Goal: Information Seeking & Learning: Learn about a topic

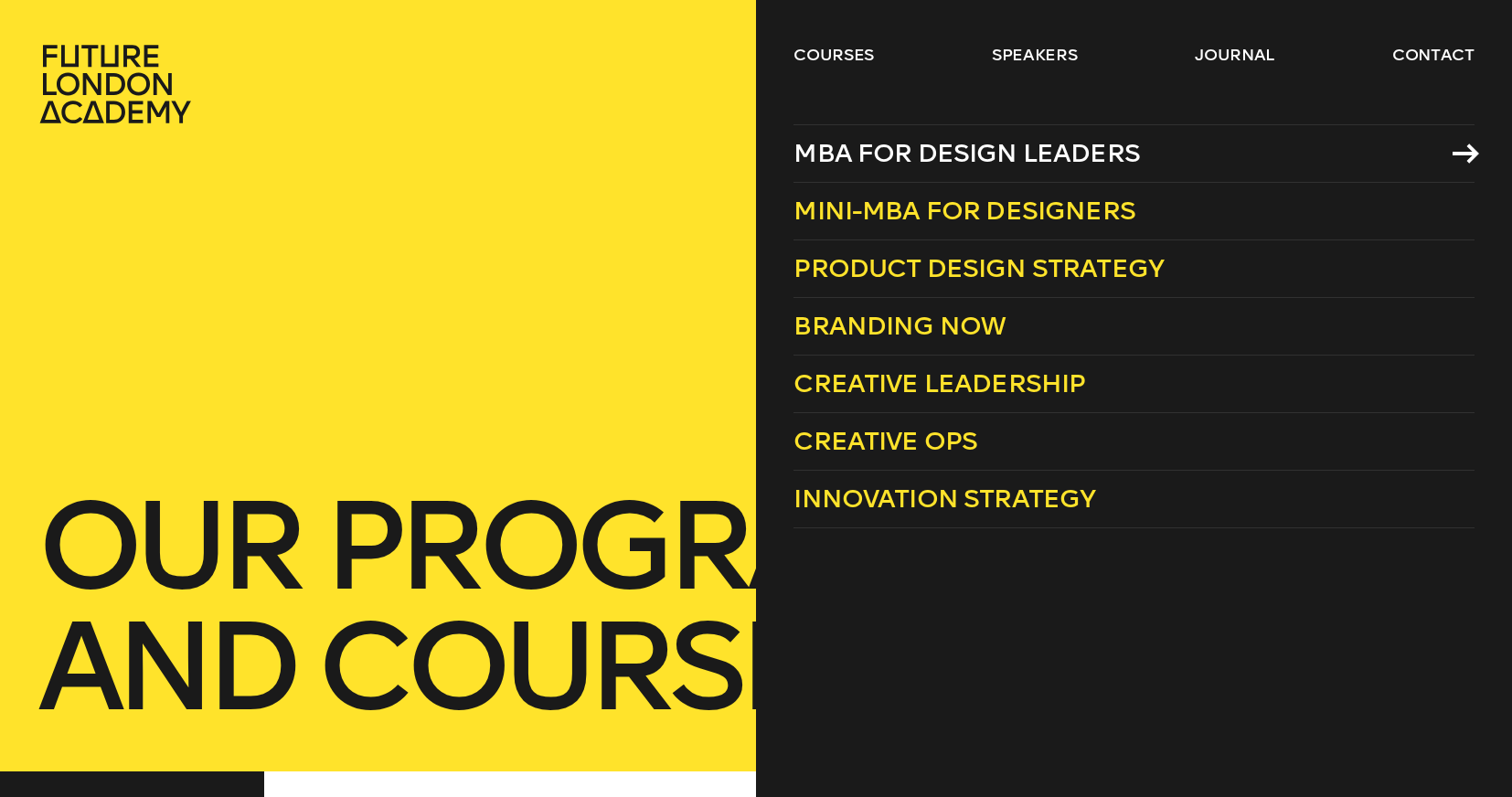
click at [987, 148] on span "MBA for Design Leaders" at bounding box center [966, 153] width 347 height 30
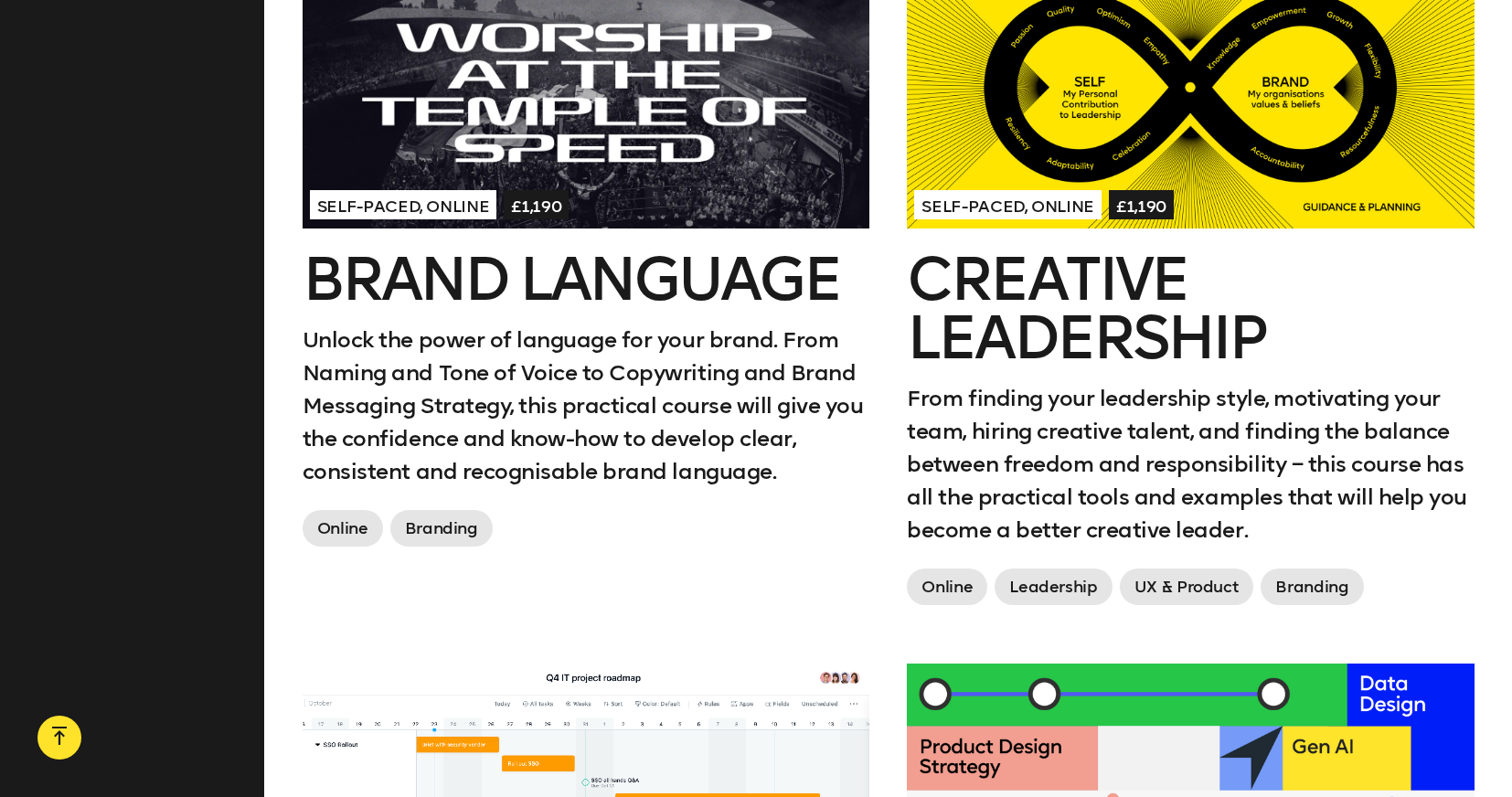
scroll to position [2386, 0]
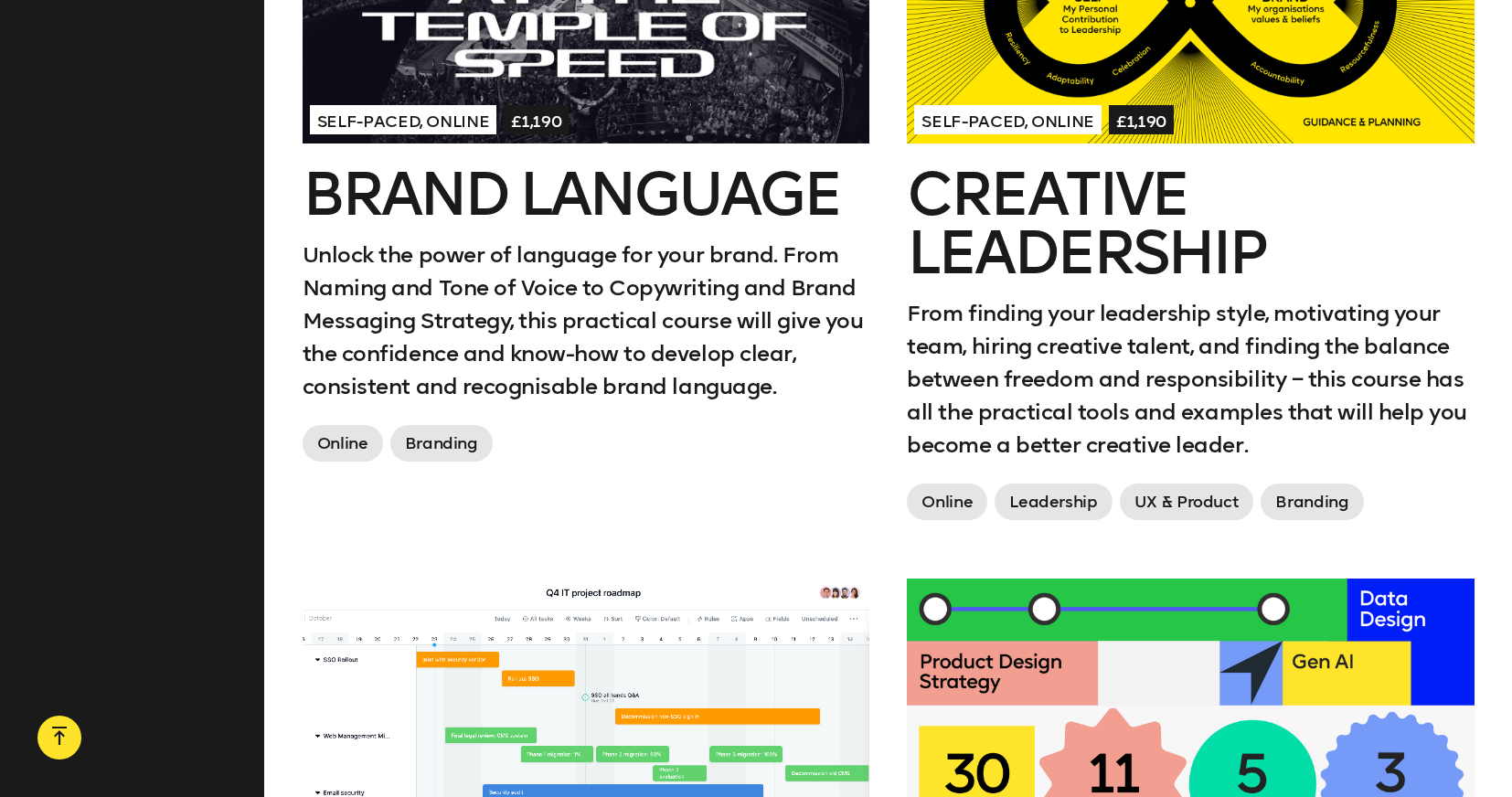
click at [1095, 180] on h2 "Creative Leadership" at bounding box center [1190, 223] width 567 height 117
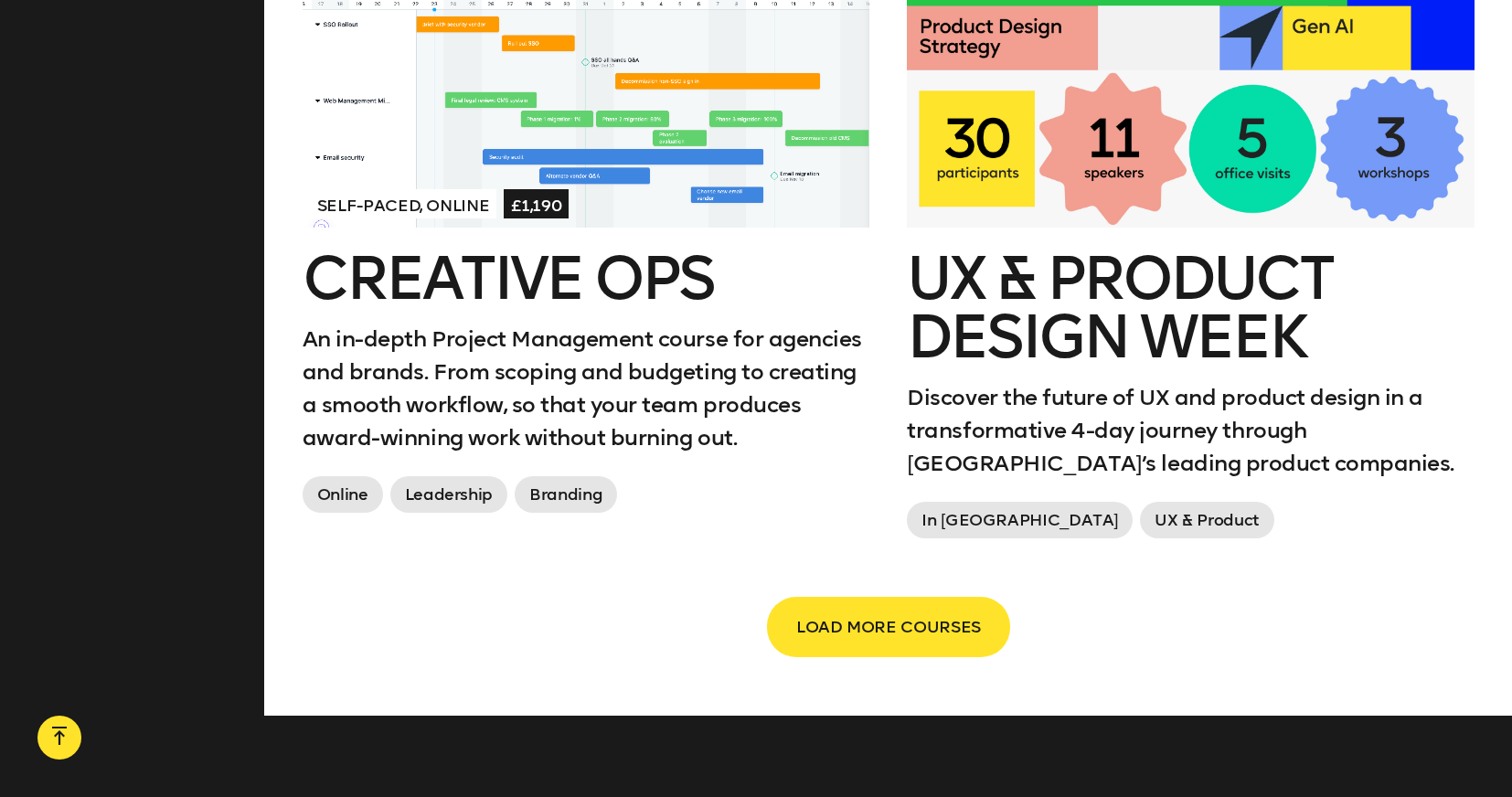
scroll to position [3021, 0]
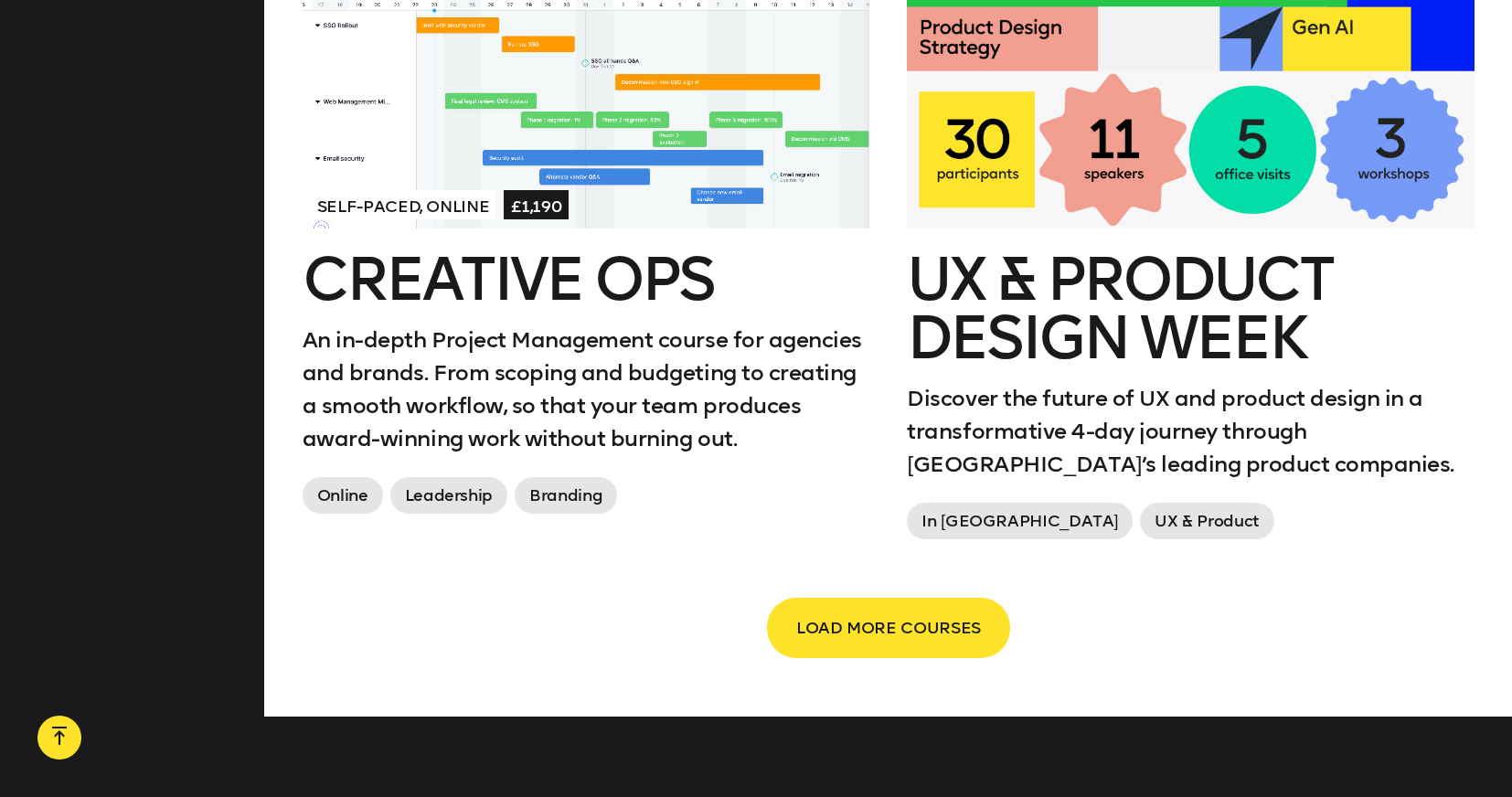
click at [528, 179] on div at bounding box center [585, 85] width 567 height 283
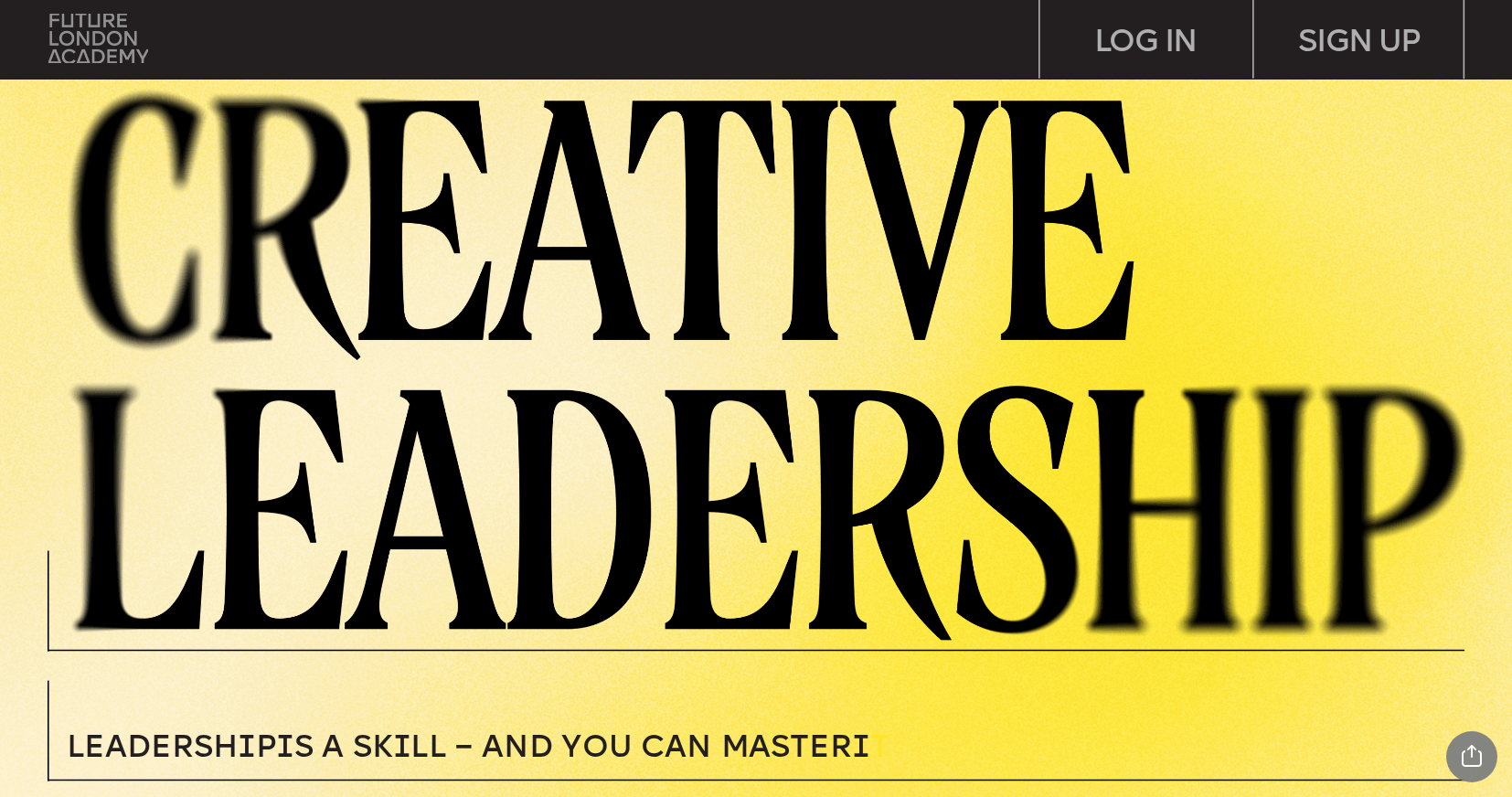
click at [114, 38] on img at bounding box center [98, 39] width 98 height 50
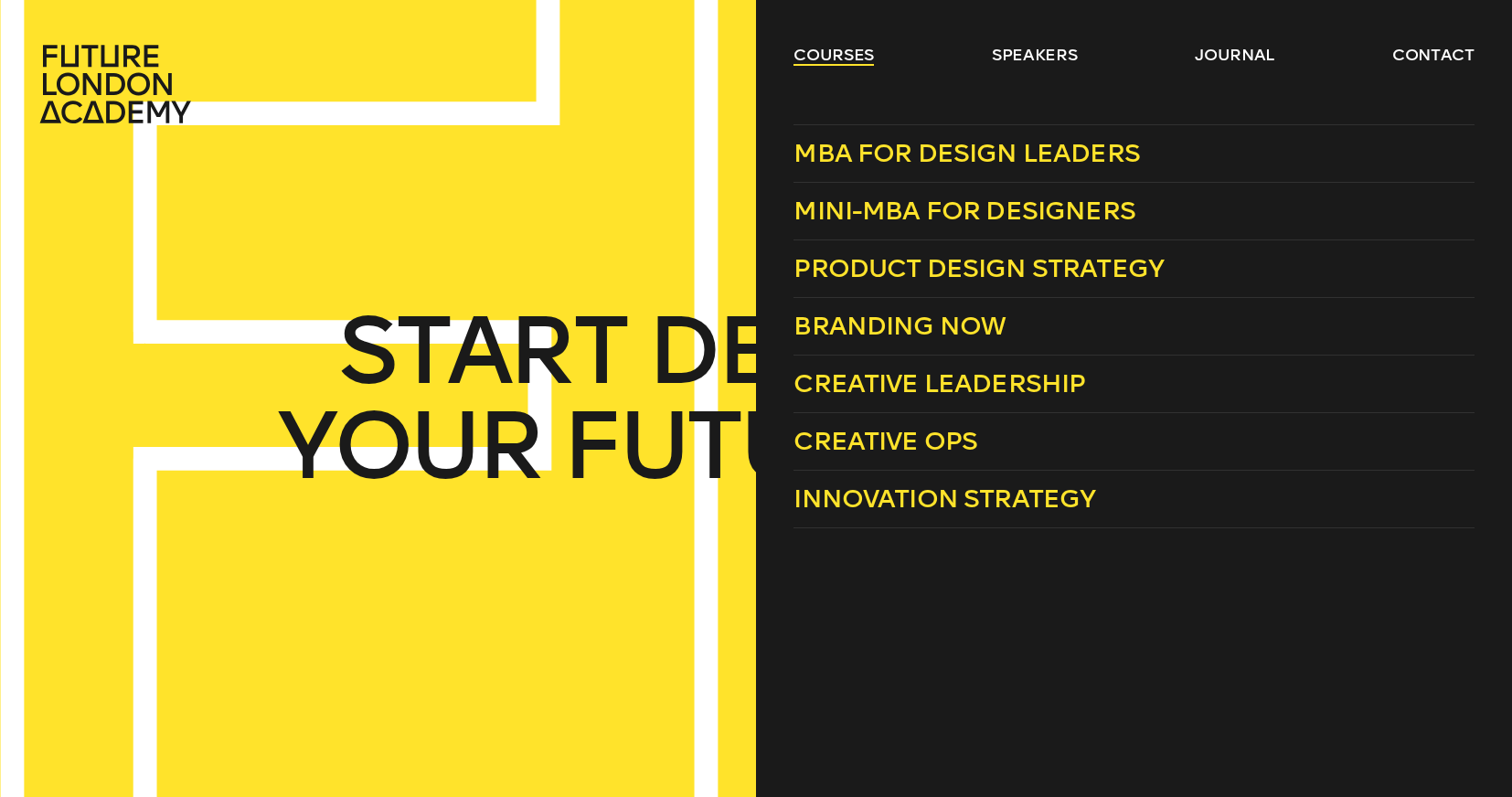
click at [847, 55] on link "courses" at bounding box center [833, 54] width 80 height 22
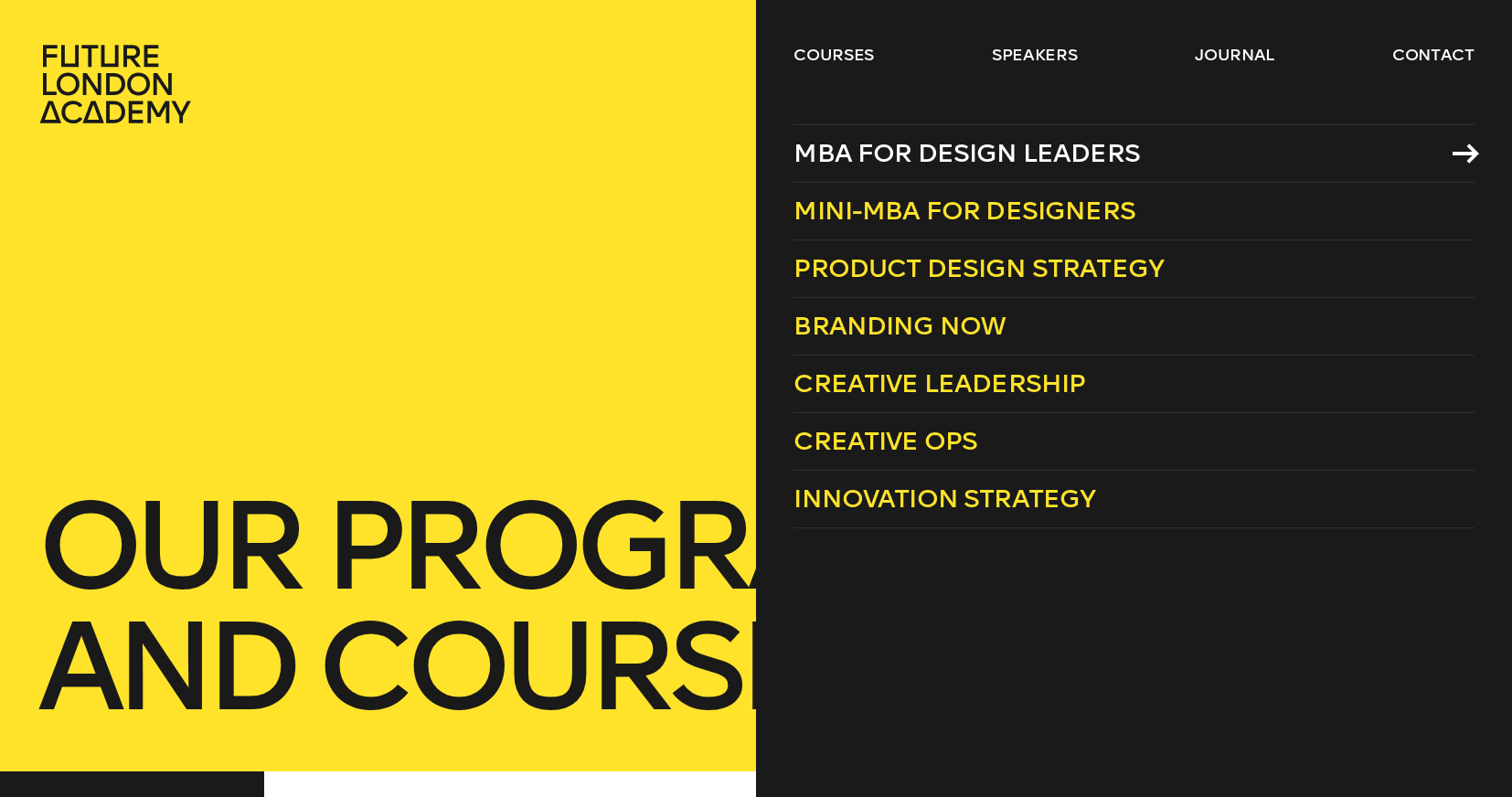
click at [862, 160] on span "MBA for Design Leaders" at bounding box center [966, 153] width 347 height 30
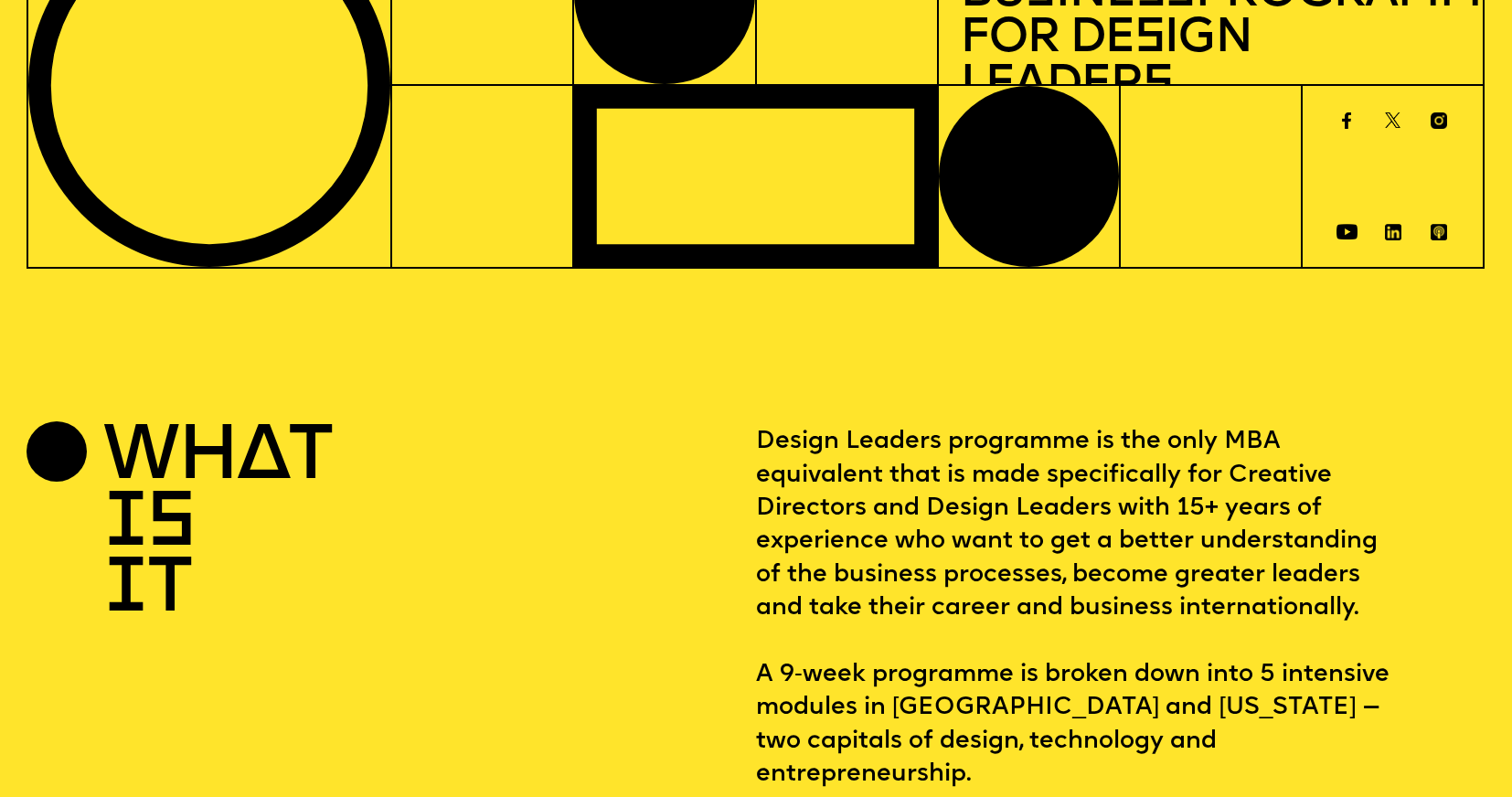
scroll to position [486, 0]
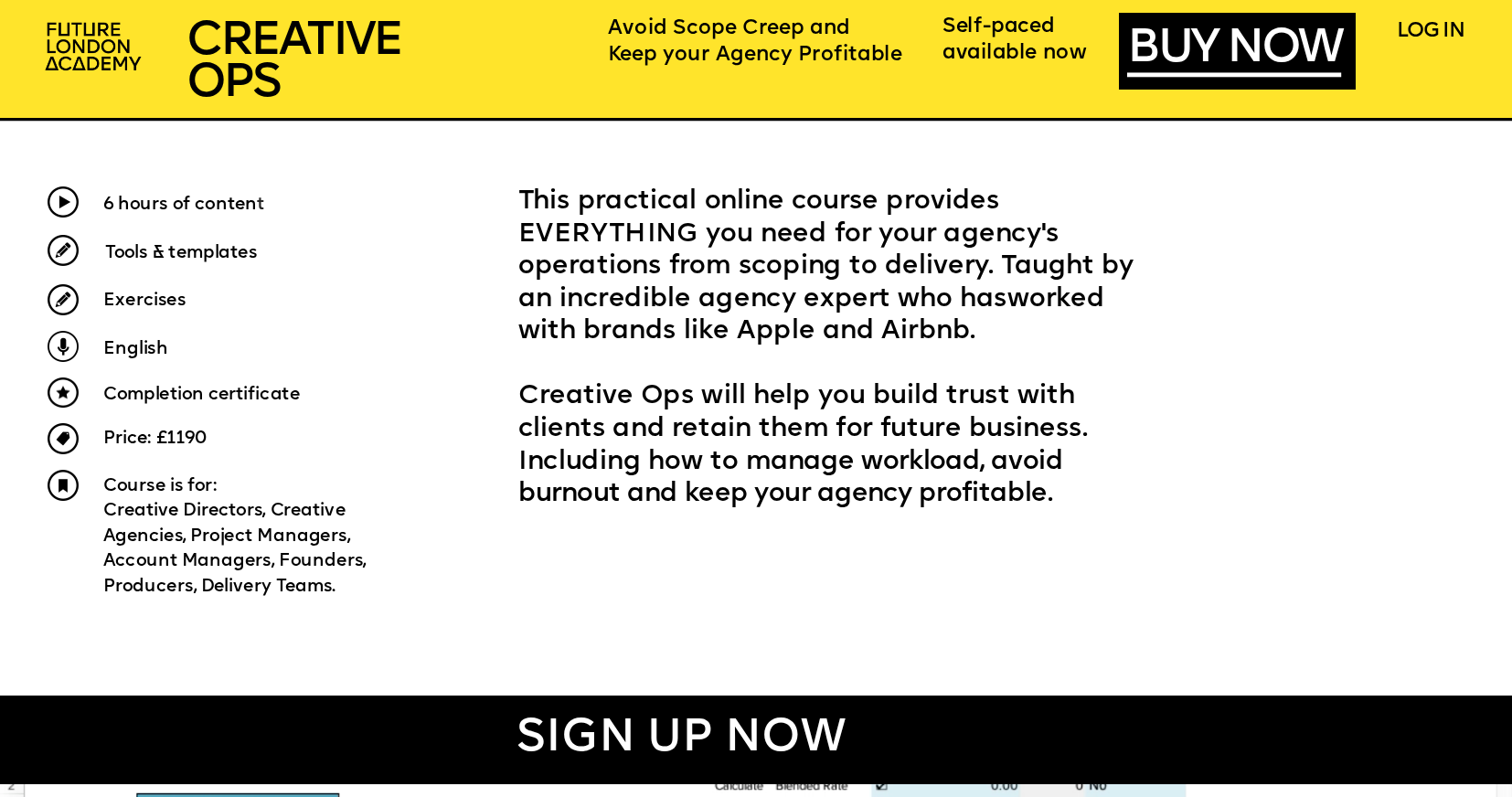
scroll to position [840, 0]
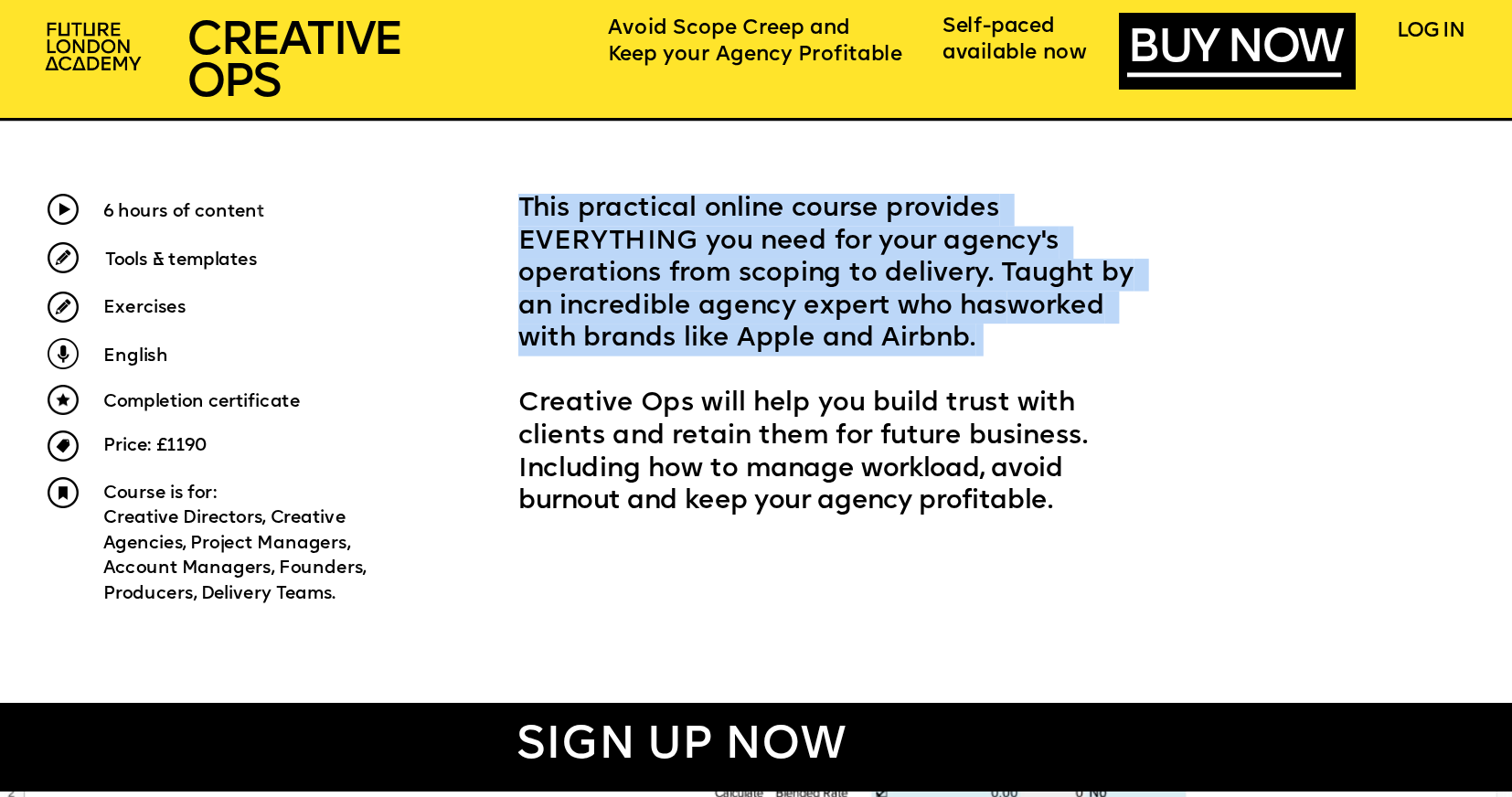
drag, startPoint x: 522, startPoint y: 204, endPoint x: 976, endPoint y: 334, distance: 472.2
click at [976, 334] on p "This practical online course provides EVERYTHING you need for your agency's ope…" at bounding box center [841, 275] width 646 height 162
copy span "This practical online course provides EVERYTHING you need for your agency's ope…"
